Goal: Task Accomplishment & Management: Complete application form

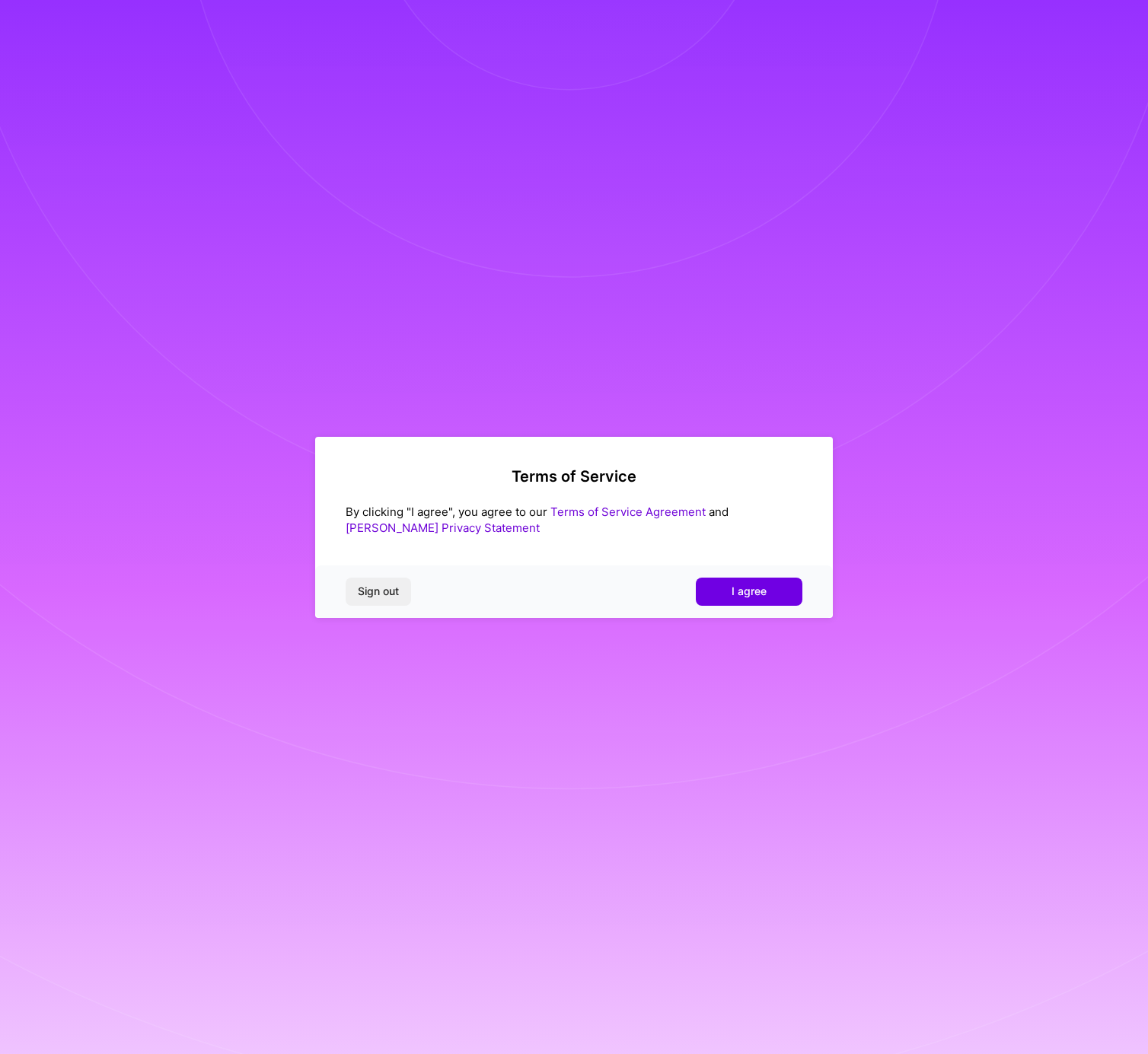
click at [766, 573] on div "Sign out I agree" at bounding box center [574, 591] width 518 height 52
click at [770, 589] on button "I agree" at bounding box center [749, 590] width 107 height 27
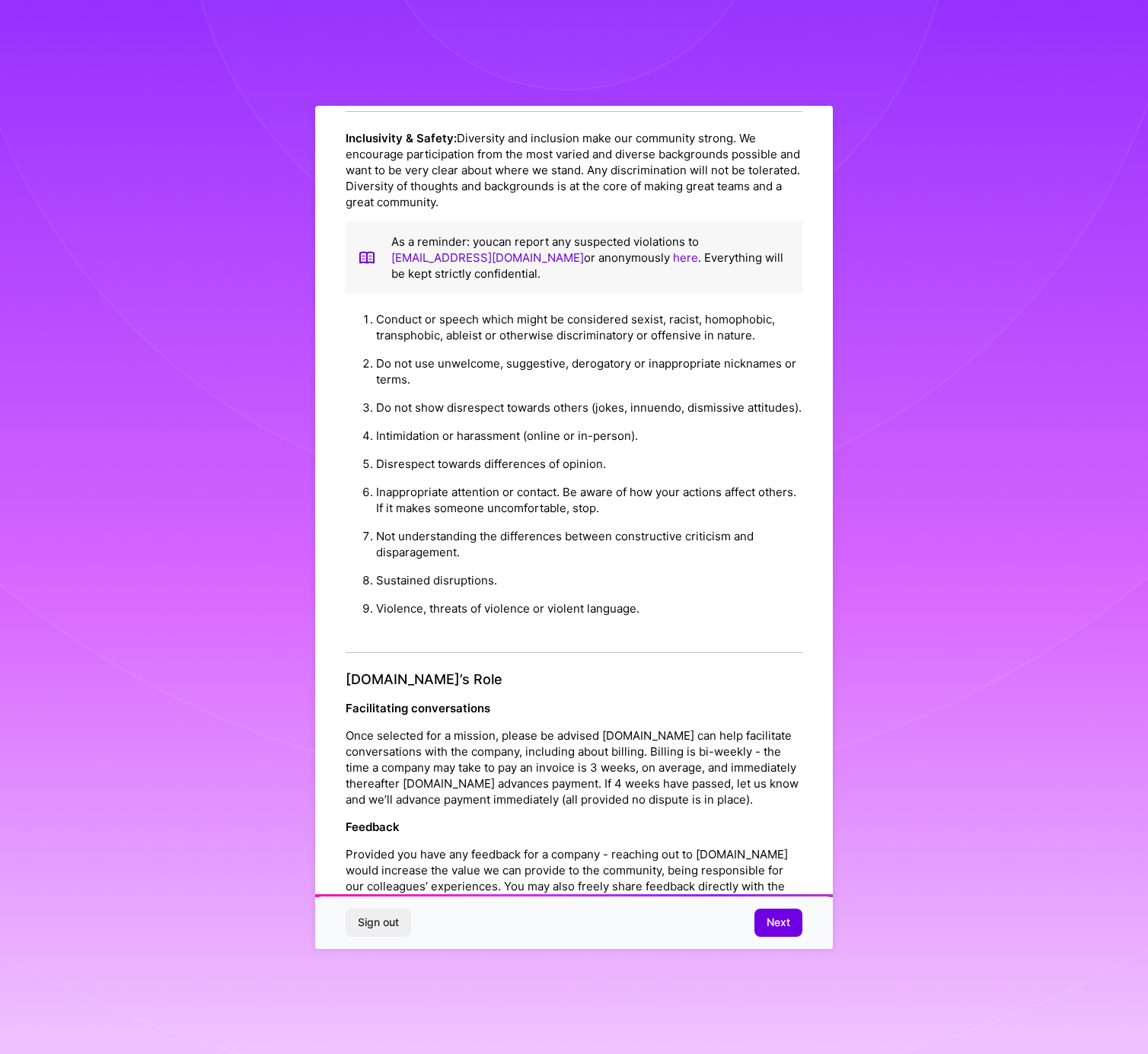
scroll to position [1288, 0]
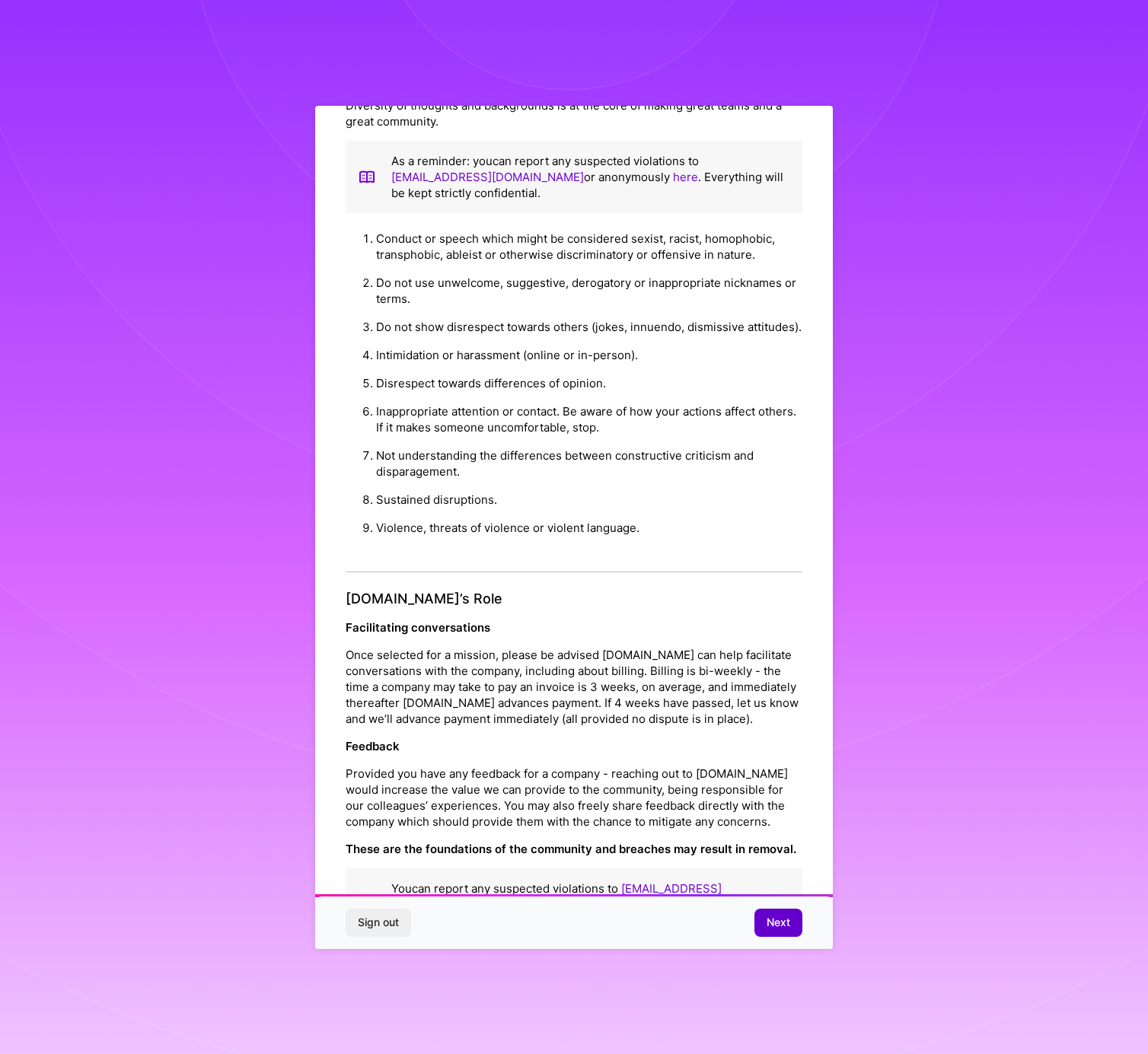
click at [761, 921] on button "Next" at bounding box center [778, 922] width 48 height 27
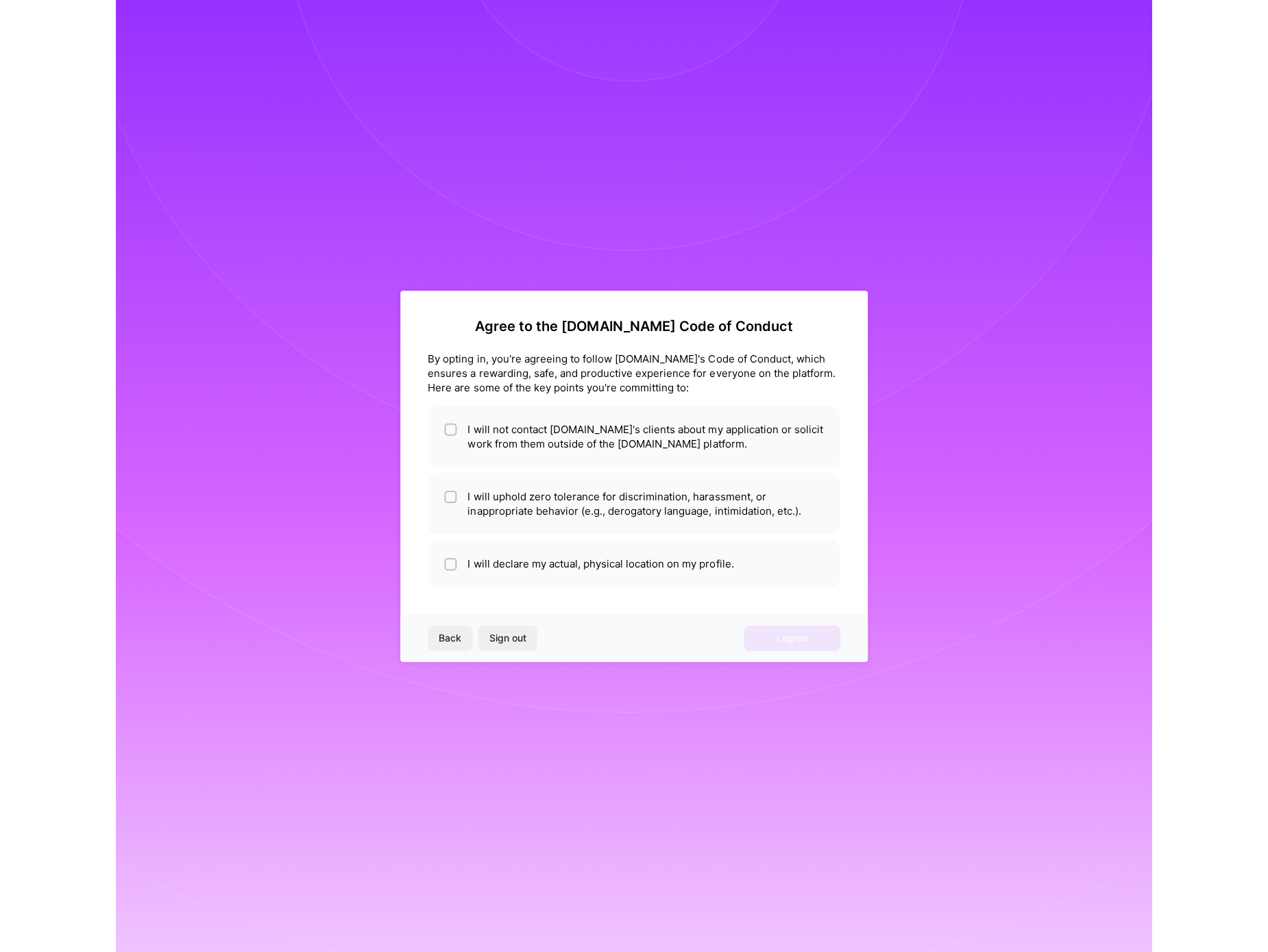
scroll to position [0, 0]
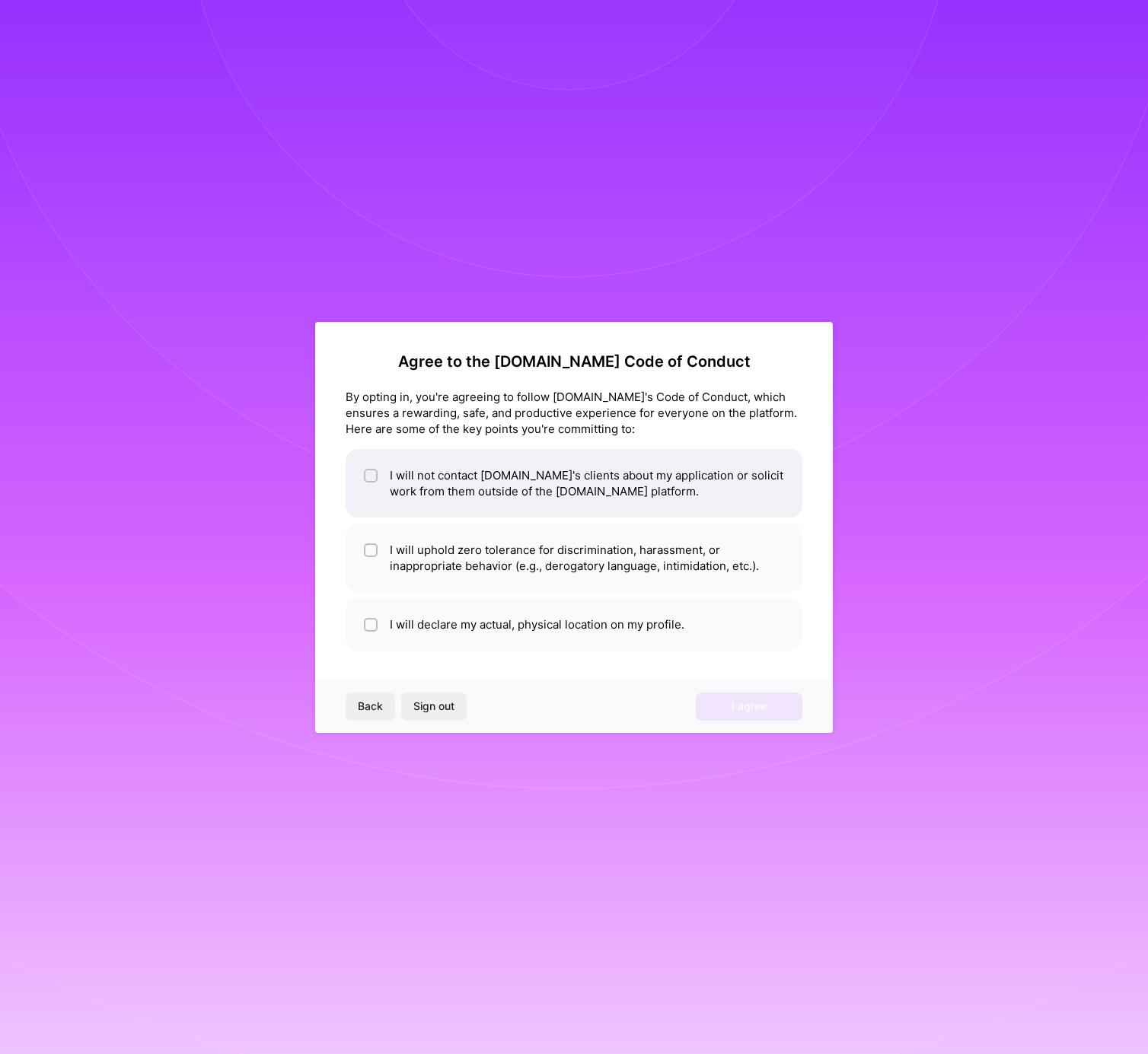
click at [362, 467] on li "I will not contact [DOMAIN_NAME]'s clients about my application or solicit work…" at bounding box center [574, 483] width 457 height 68
checkbox input "true"
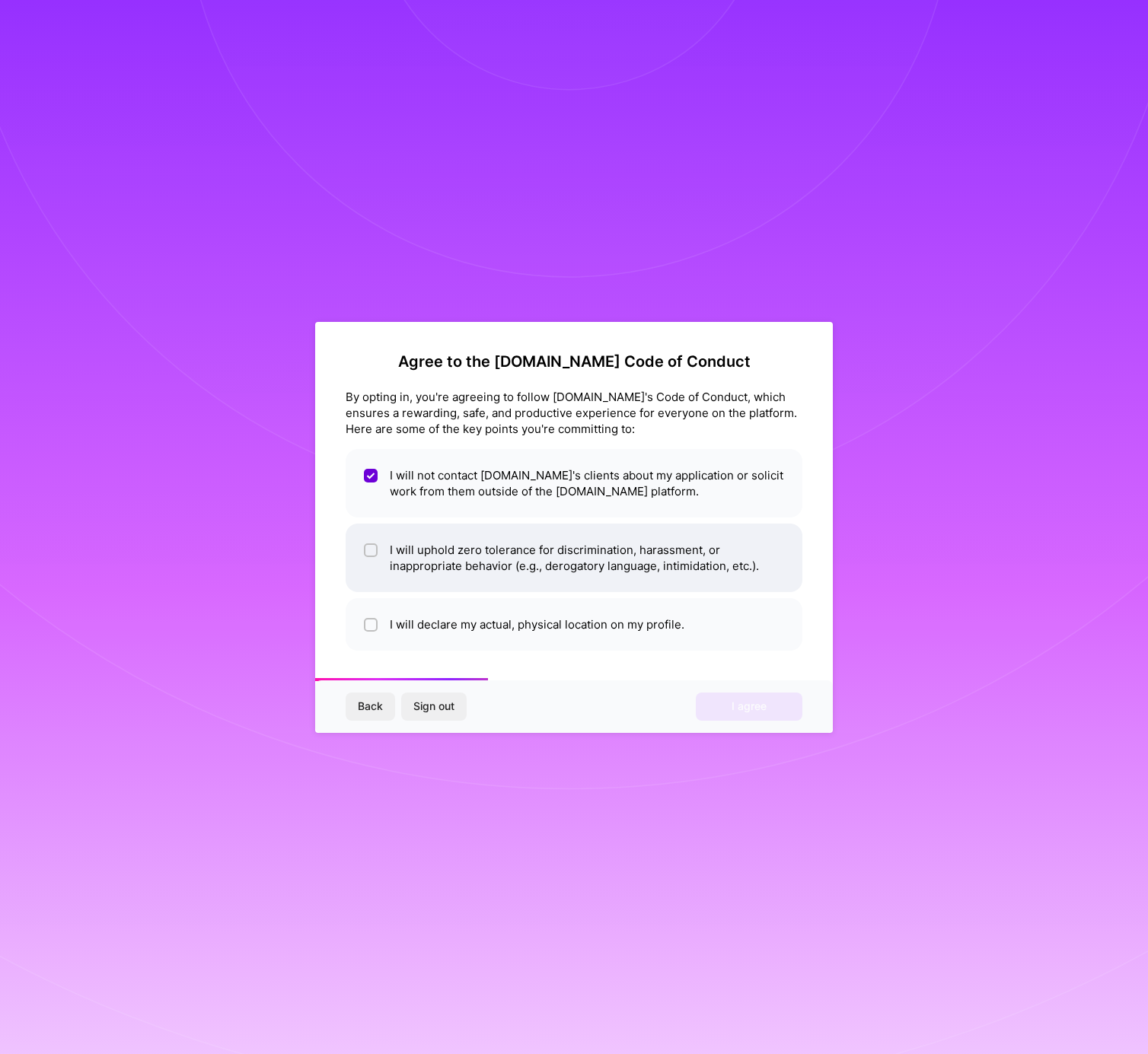
click at [370, 539] on li "I will uphold zero tolerance for discrimination, harassment, or inappropriate b…" at bounding box center [574, 557] width 457 height 68
checkbox input "true"
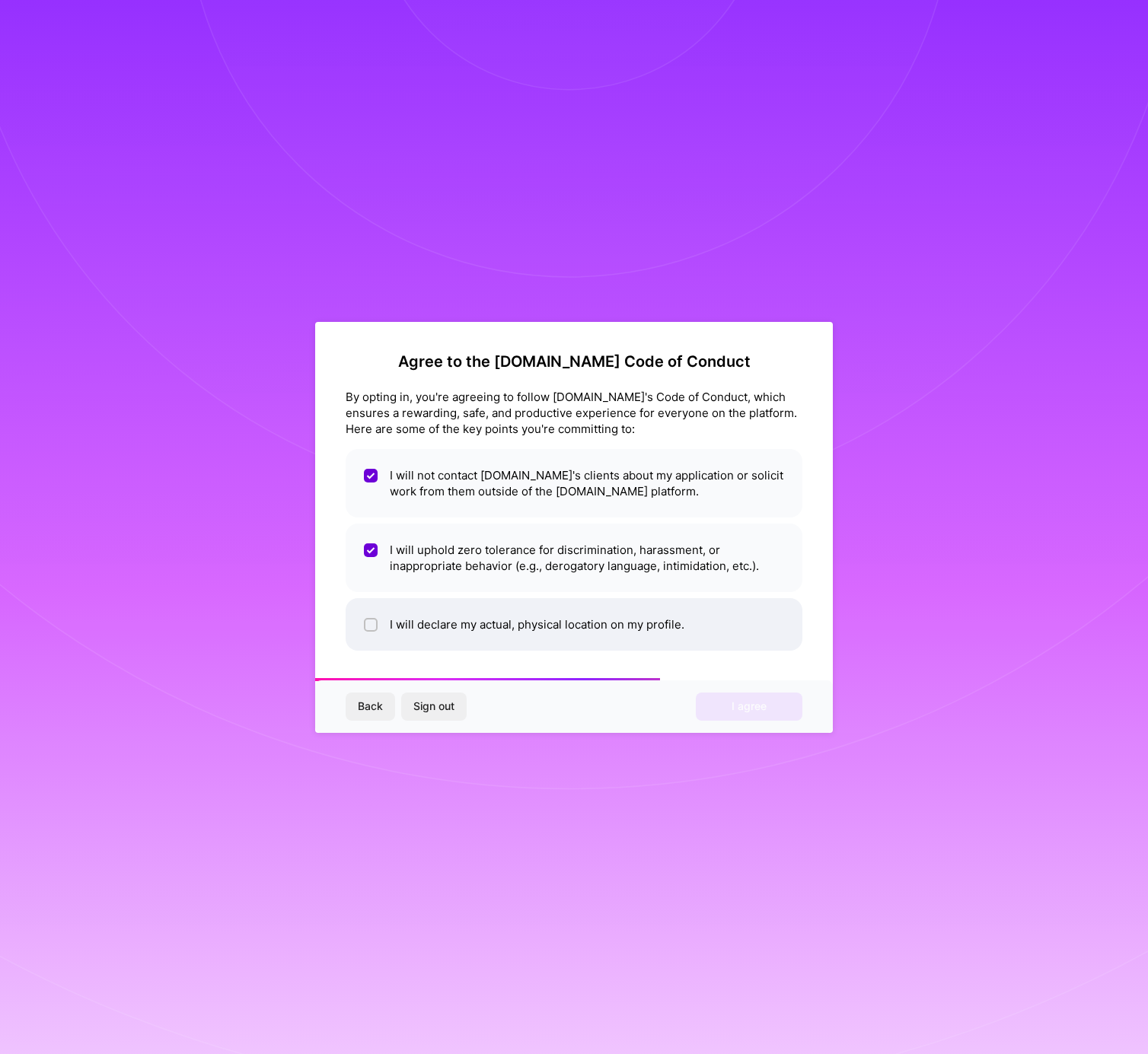
click at [379, 627] on li "I will declare my actual, physical location on my profile." at bounding box center [574, 625] width 457 height 53
checkbox input "true"
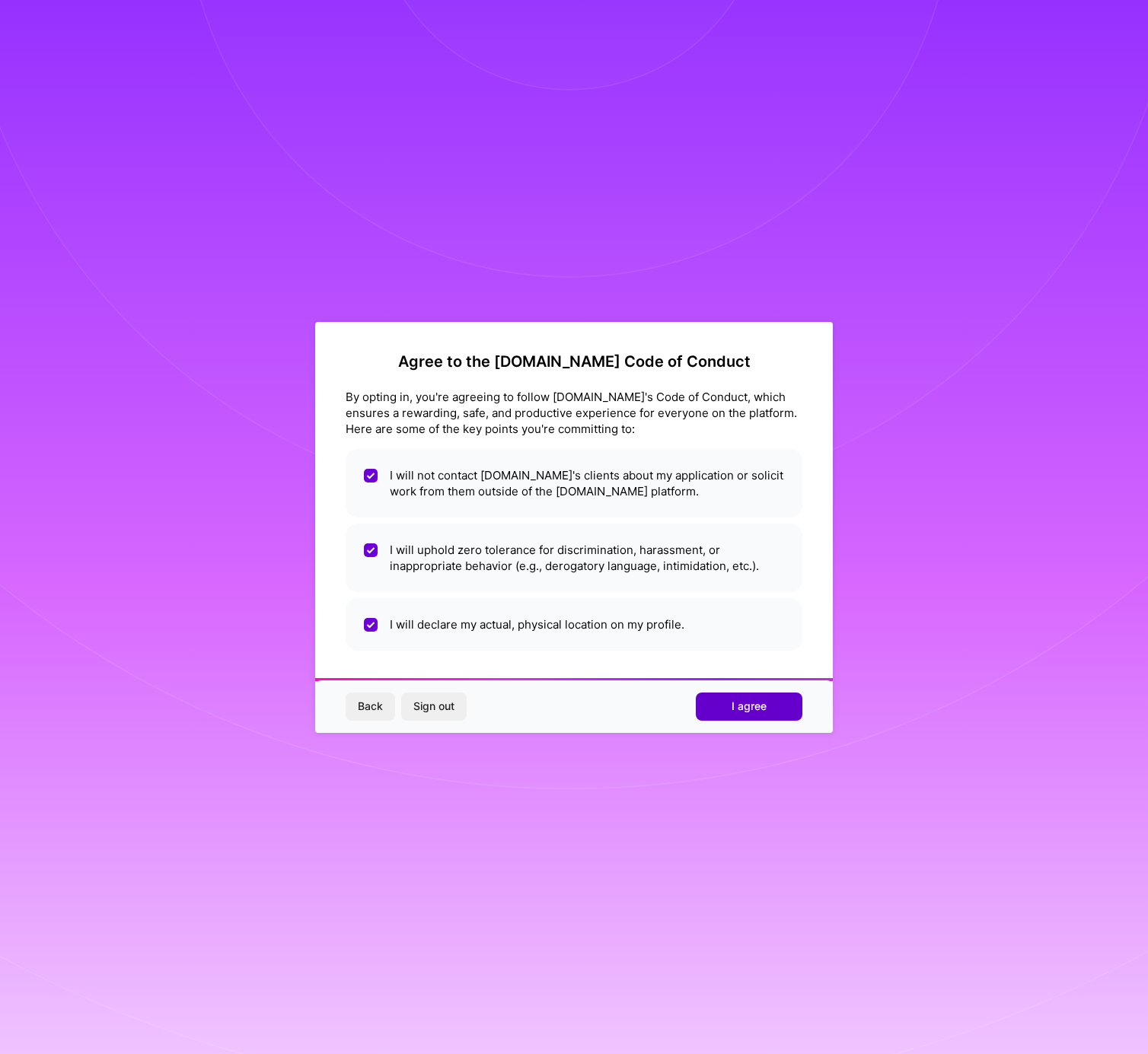
click at [780, 710] on button "I agree" at bounding box center [749, 706] width 107 height 27
